Goal: Information Seeking & Learning: Learn about a topic

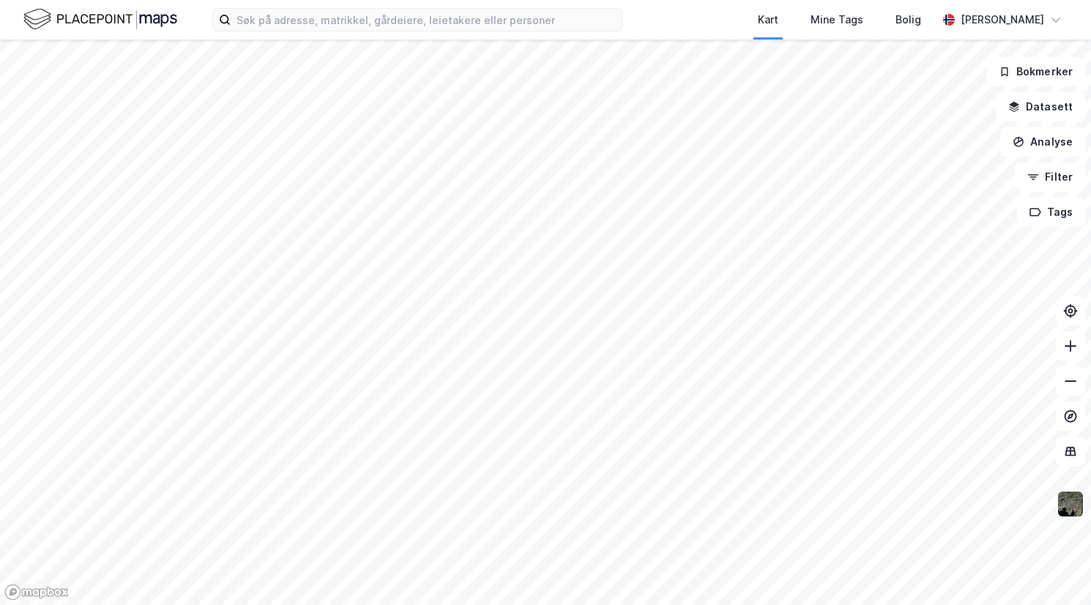
click at [1072, 510] on img at bounding box center [1070, 505] width 28 height 28
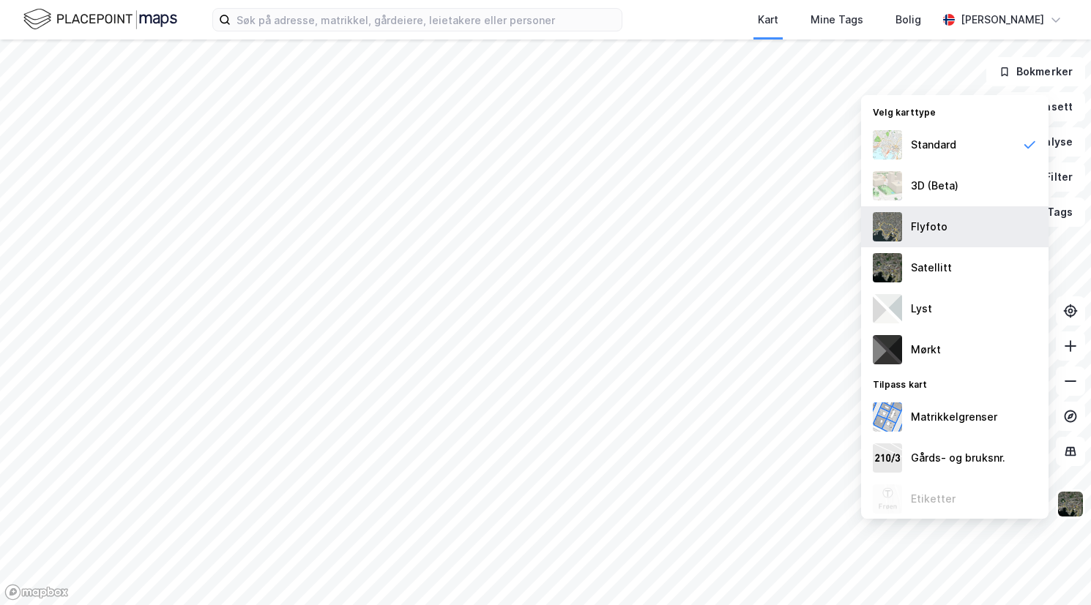
click at [886, 221] on img at bounding box center [887, 226] width 29 height 29
